Goal: Task Accomplishment & Management: Manage account settings

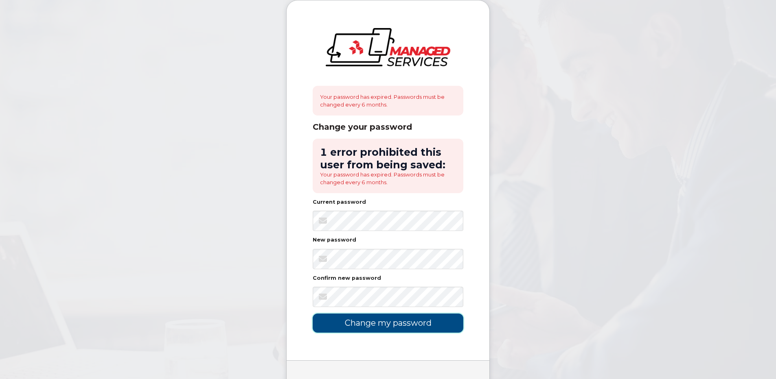
click at [380, 327] on input "Change my password" at bounding box center [388, 323] width 151 height 19
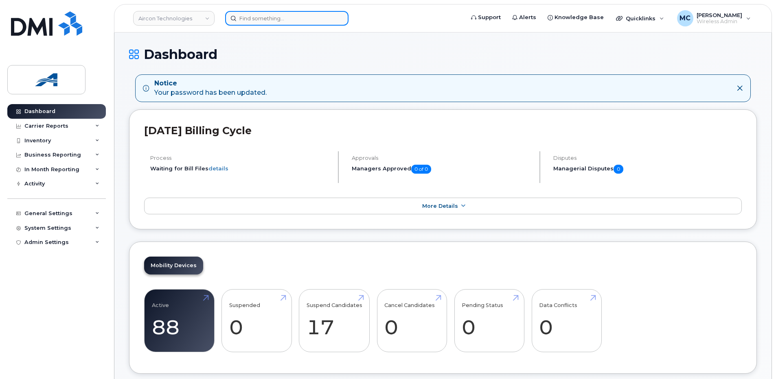
click at [290, 20] on input at bounding box center [286, 18] width 123 height 15
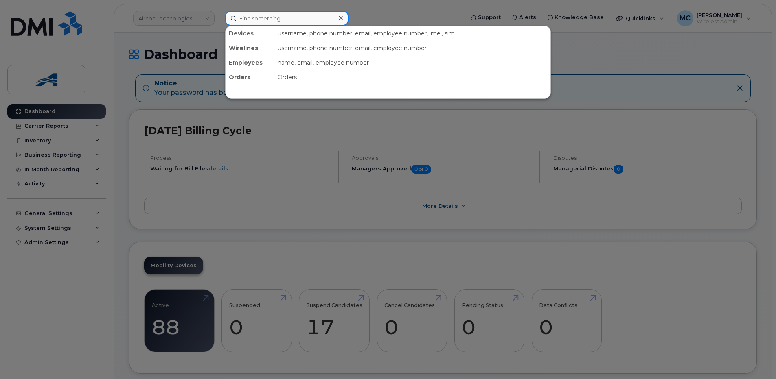
paste input "Kan32332==&&"
type input "Kan32332==&&"
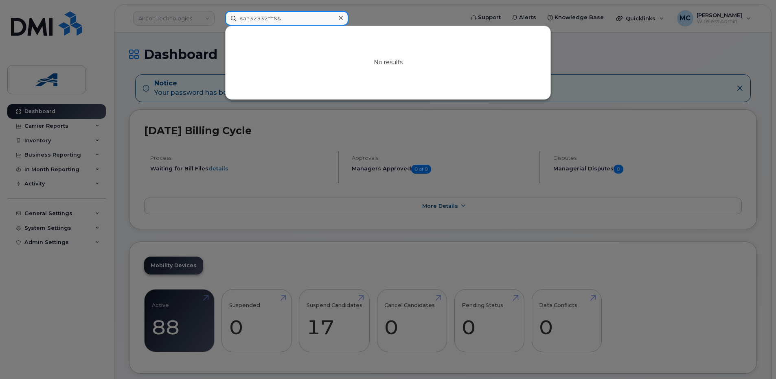
drag, startPoint x: 290, startPoint y: 20, endPoint x: 188, endPoint y: 18, distance: 102.2
click at [219, 18] on div "Kan32332==&& No results" at bounding box center [342, 18] width 247 height 15
click at [267, 19] on input at bounding box center [286, 18] width 123 height 15
paste input "7807474766"
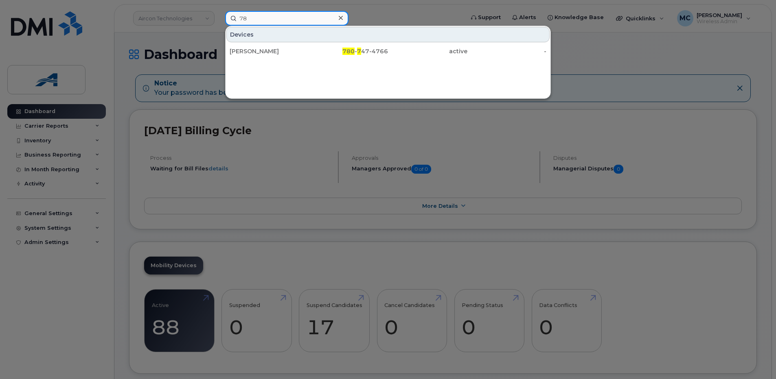
type input "7"
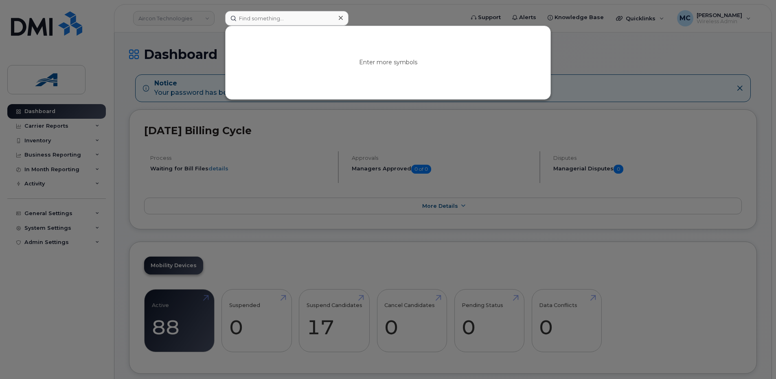
click at [426, 15] on div at bounding box center [388, 189] width 776 height 379
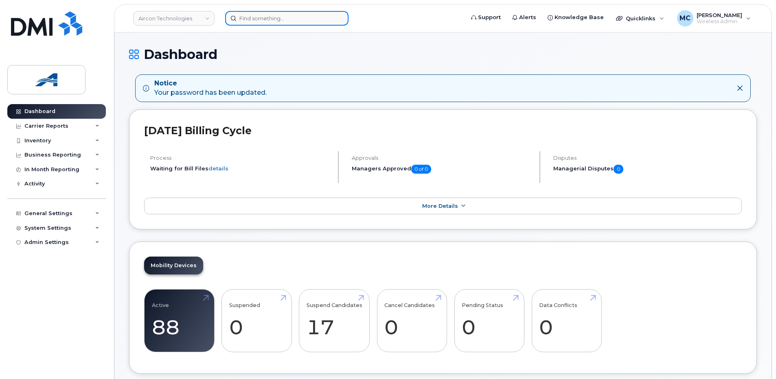
click at [261, 23] on input at bounding box center [286, 18] width 123 height 15
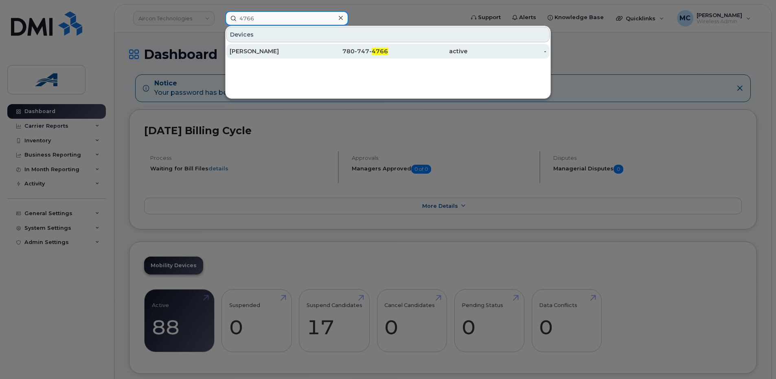
type input "4766"
click at [365, 48] on div "780-747- 4766" at bounding box center [348, 51] width 79 height 8
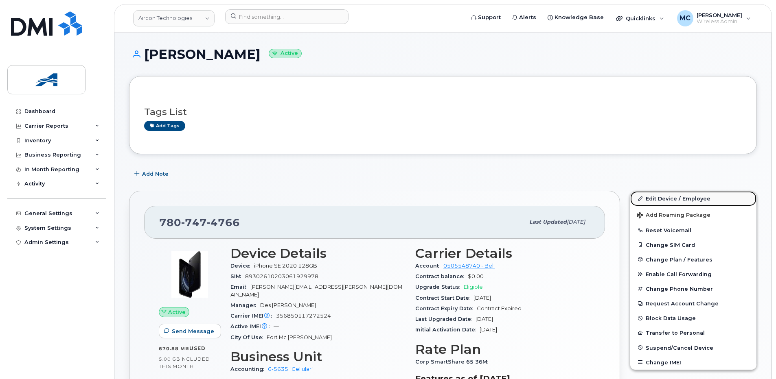
click at [662, 199] on link "Edit Device / Employee" at bounding box center [693, 198] width 126 height 15
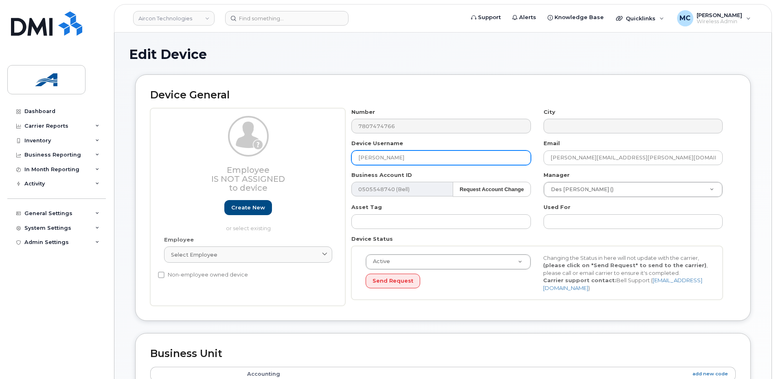
drag, startPoint x: 399, startPoint y: 158, endPoint x: 290, endPoint y: 150, distance: 108.9
click at [290, 150] on div "Employee Is not assigned to device Create new or select existing Employee Selec…" at bounding box center [442, 207] width 585 height 198
type input "[PERSON_NAME]"
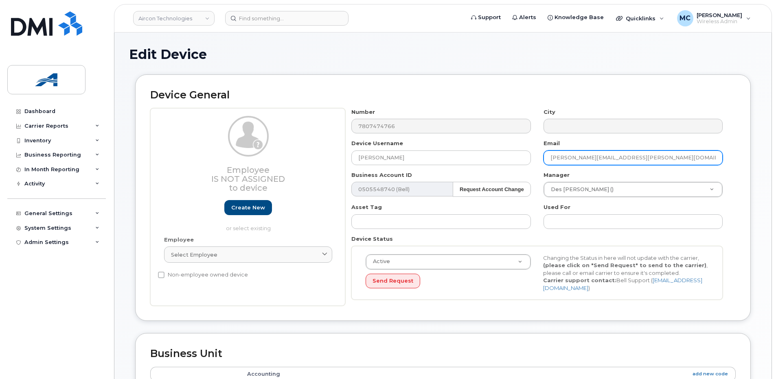
drag, startPoint x: 586, startPoint y: 158, endPoint x: 532, endPoint y: 157, distance: 54.2
click at [532, 157] on div "Number 7807474766 City Device Username Wayne Baker Email Janine.Padilla@aircont…" at bounding box center [537, 207] width 384 height 198
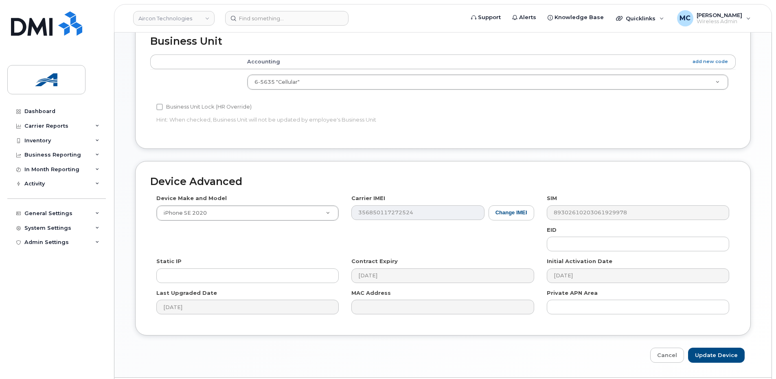
scroll to position [337, 0]
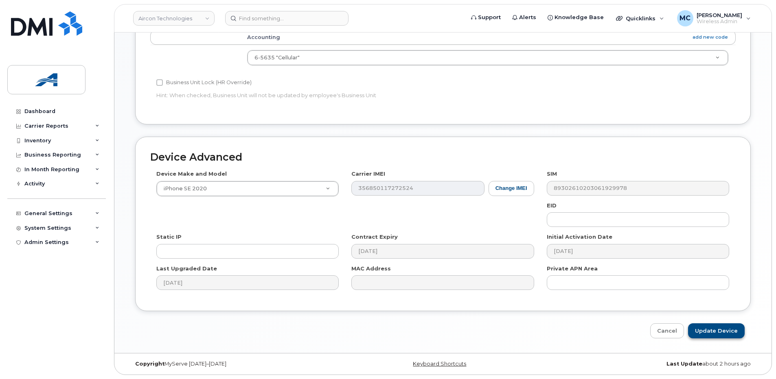
type input "Wayne.Baker@aircontech.com"
click at [706, 331] on input "Update Device" at bounding box center [716, 331] width 57 height 15
type input "Saving..."
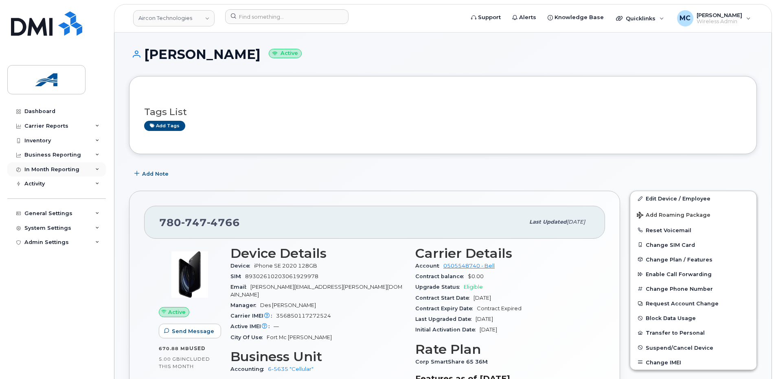
click at [88, 167] on div "In Month Reporting" at bounding box center [56, 169] width 99 height 15
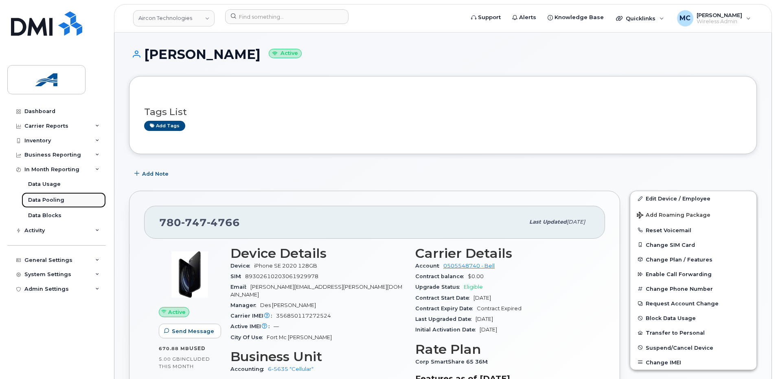
click at [68, 201] on link "Data Pooling" at bounding box center [64, 200] width 84 height 15
click at [48, 198] on div "Data Pooling" at bounding box center [46, 200] width 36 height 7
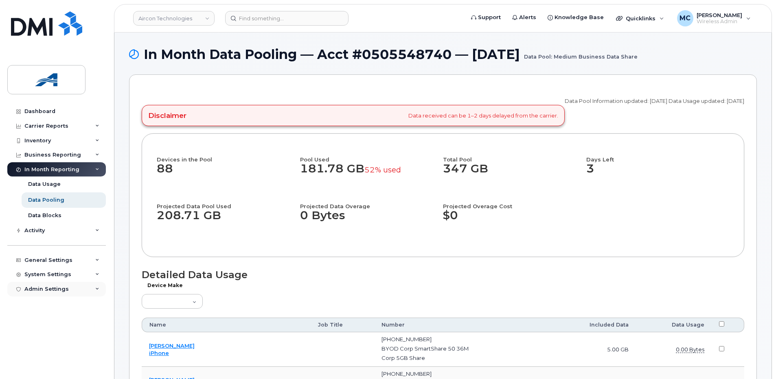
click at [96, 287] on icon at bounding box center [97, 289] width 4 height 4
click at [94, 261] on div "General Settings" at bounding box center [56, 260] width 99 height 15
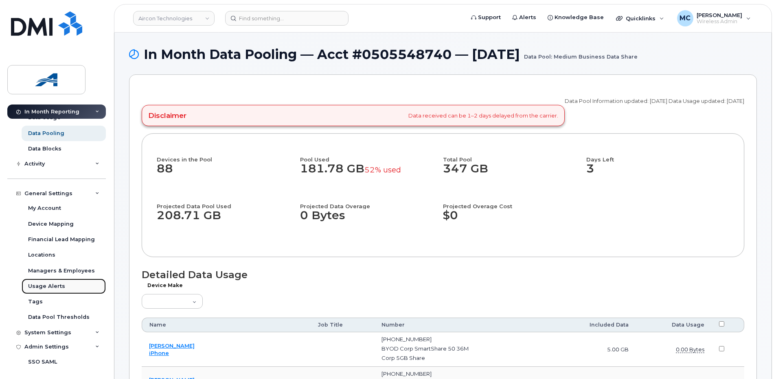
scroll to position [67, 0]
click at [66, 285] on link "Usage Alerts" at bounding box center [64, 285] width 84 height 15
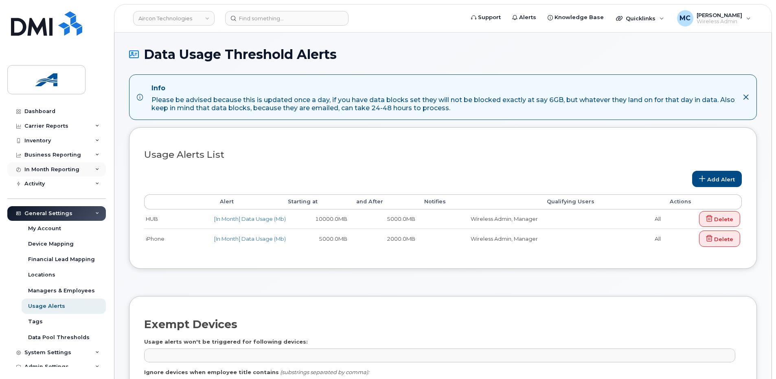
click at [90, 167] on div "In Month Reporting" at bounding box center [56, 169] width 99 height 15
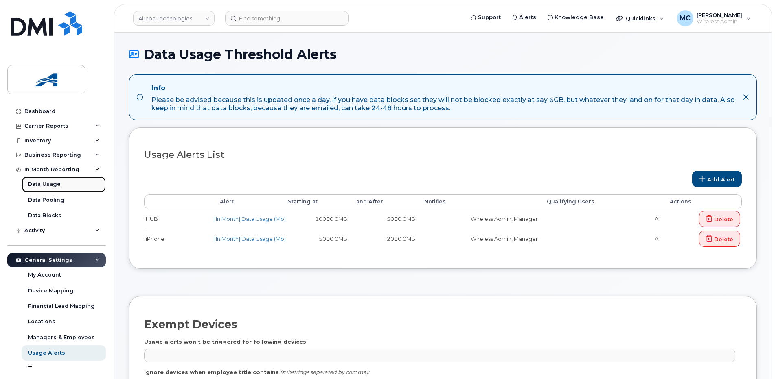
click at [52, 182] on div "Data Usage" at bounding box center [44, 184] width 33 height 7
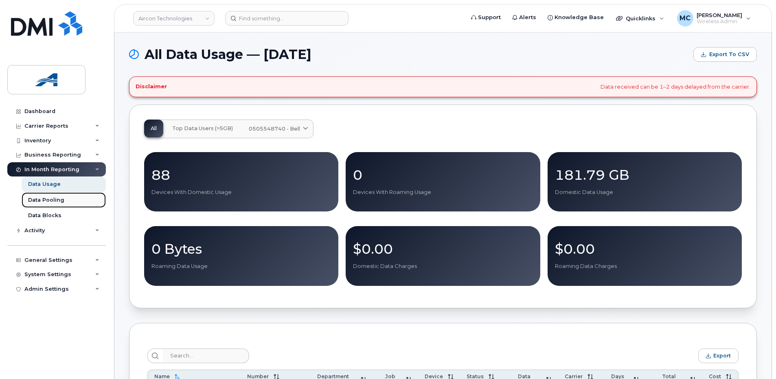
click at [62, 200] on div "Data Pooling" at bounding box center [46, 200] width 36 height 7
click at [42, 199] on div "Data Pooling" at bounding box center [46, 200] width 36 height 7
click at [55, 187] on div "Data Usage" at bounding box center [44, 184] width 33 height 7
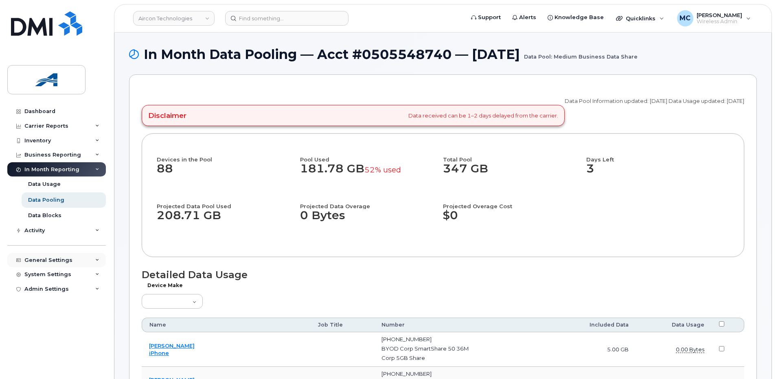
click at [97, 261] on icon at bounding box center [97, 261] width 4 height 4
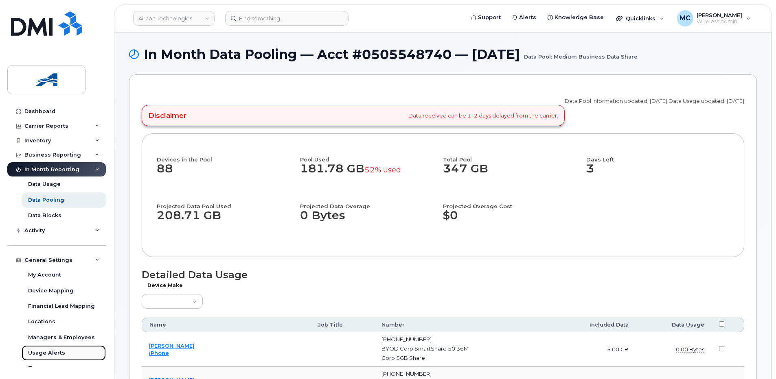
click at [59, 352] on div "Usage Alerts" at bounding box center [46, 353] width 37 height 7
